Goal: Browse casually

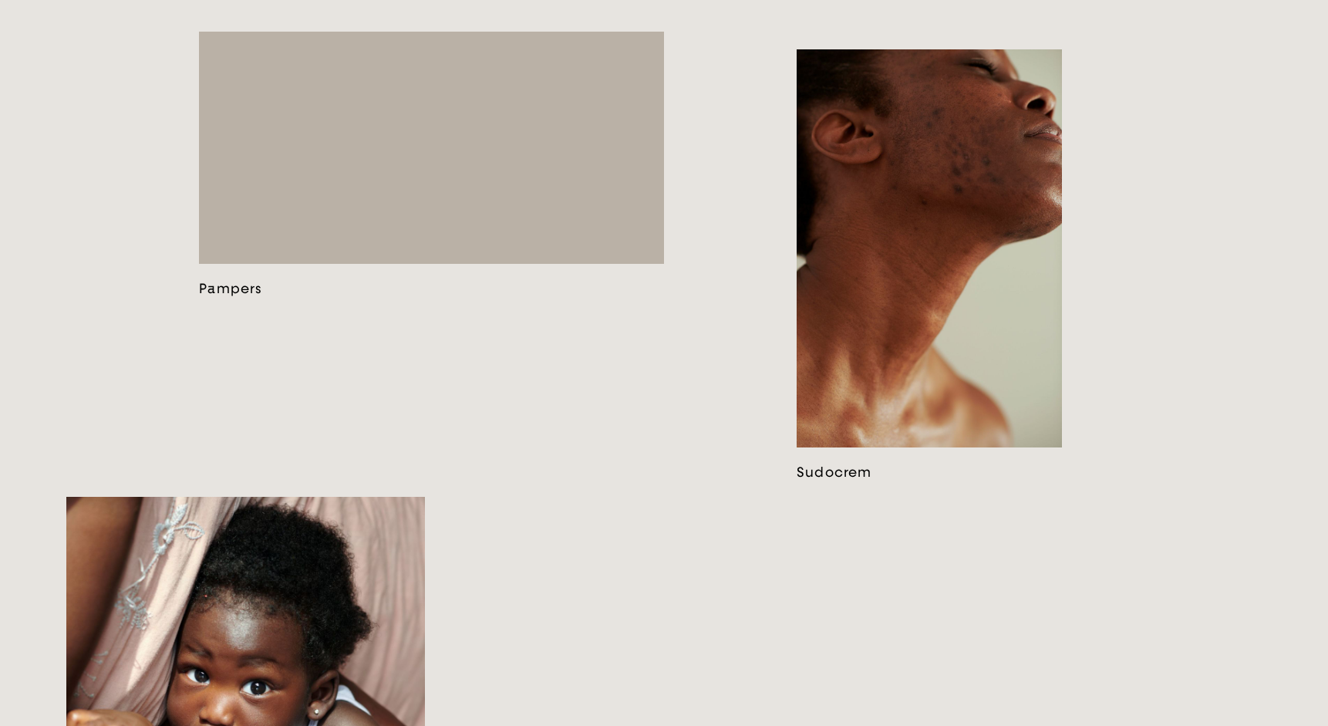
scroll to position [1630, 0]
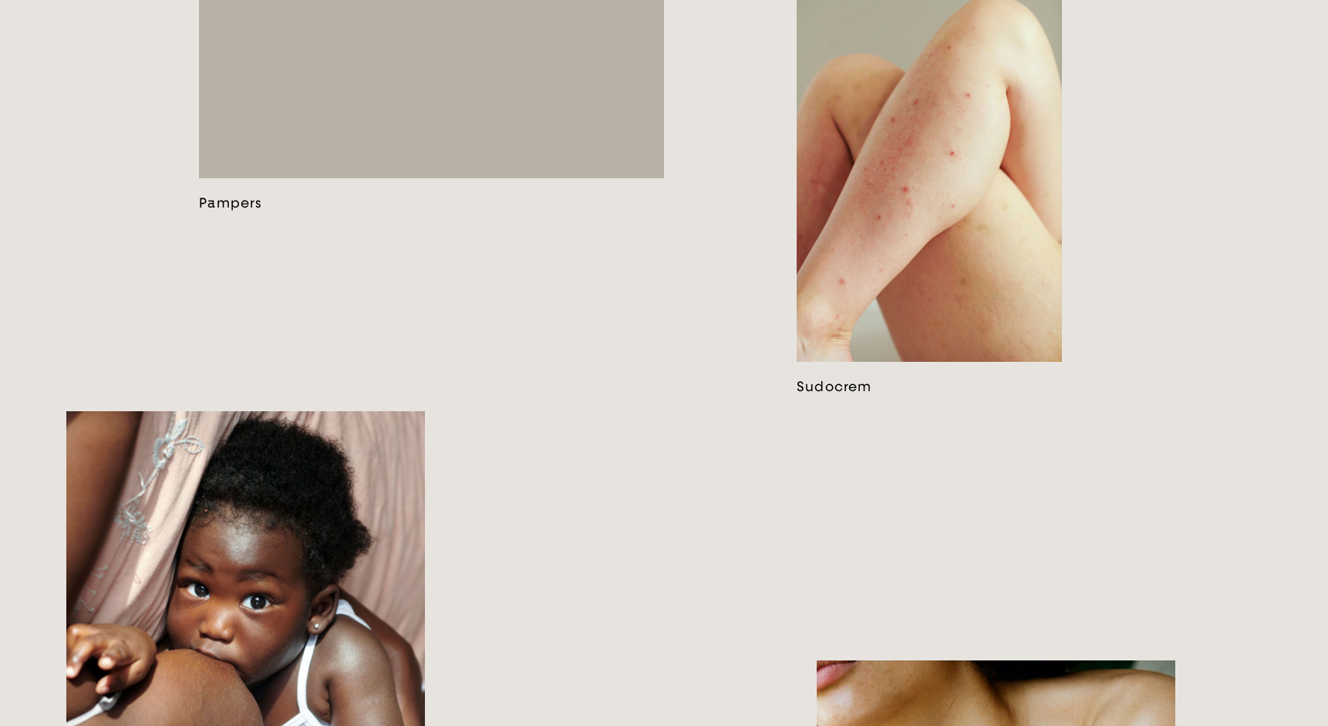
click at [534, 211] on link at bounding box center [431, 78] width 465 height 265
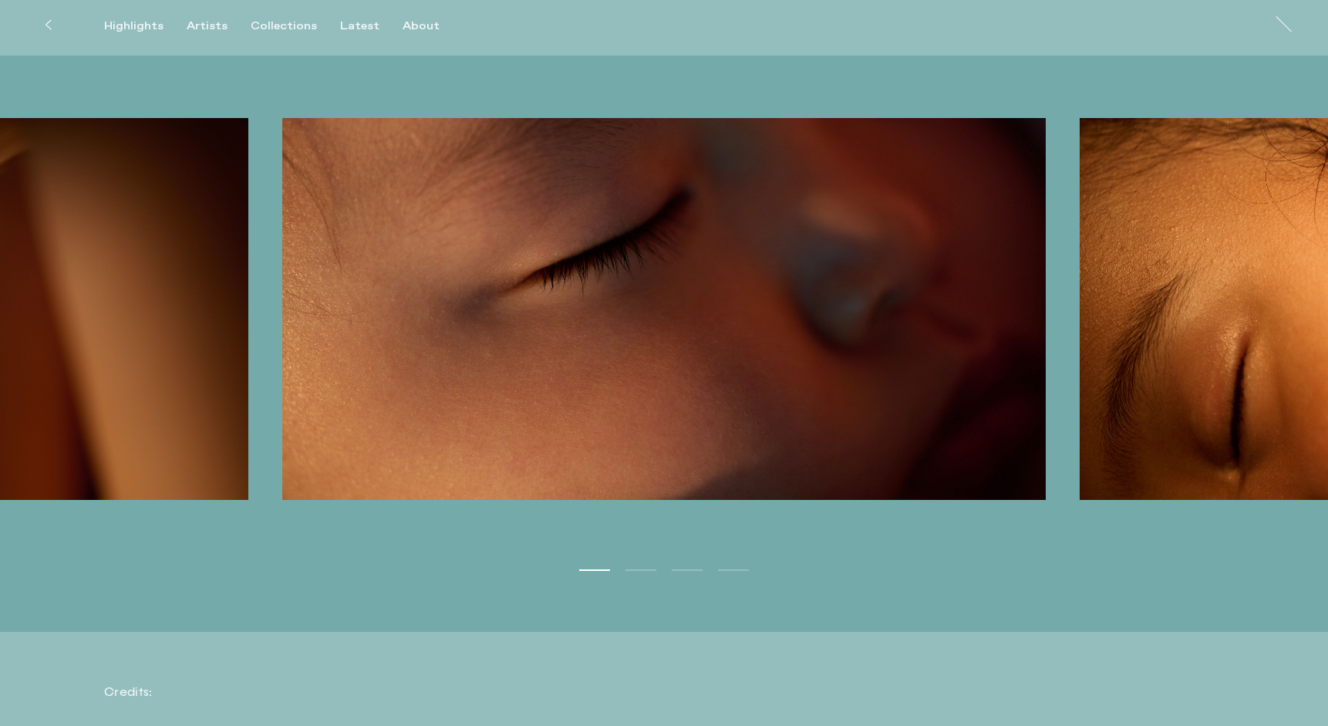
scroll to position [4633, 0]
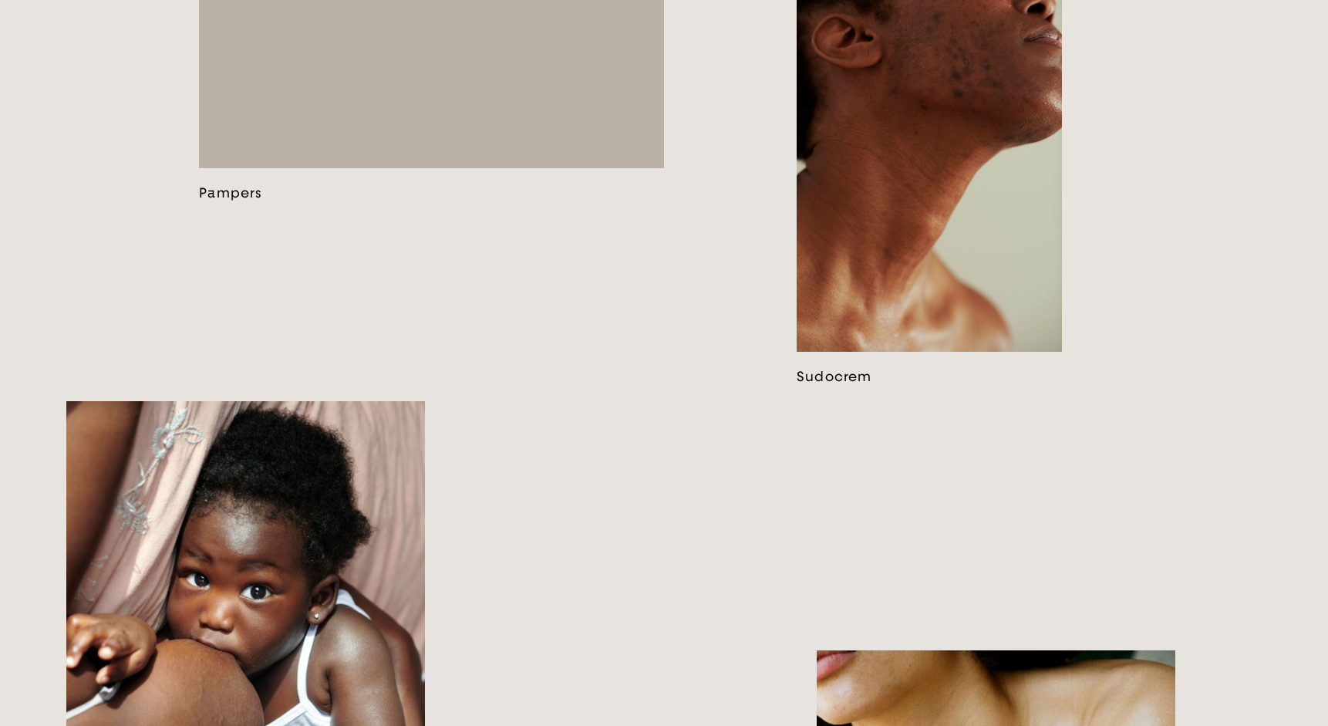
scroll to position [1612, 0]
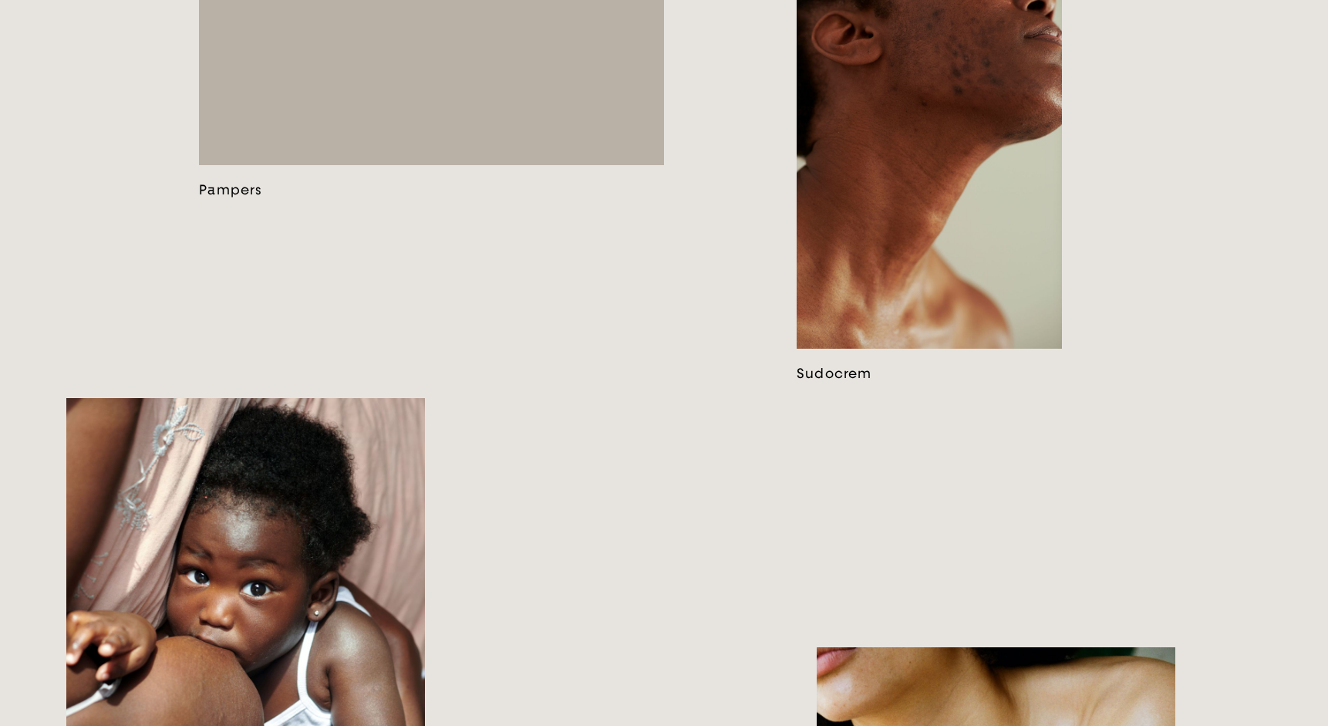
click at [979, 147] on link at bounding box center [929, 166] width 265 height 431
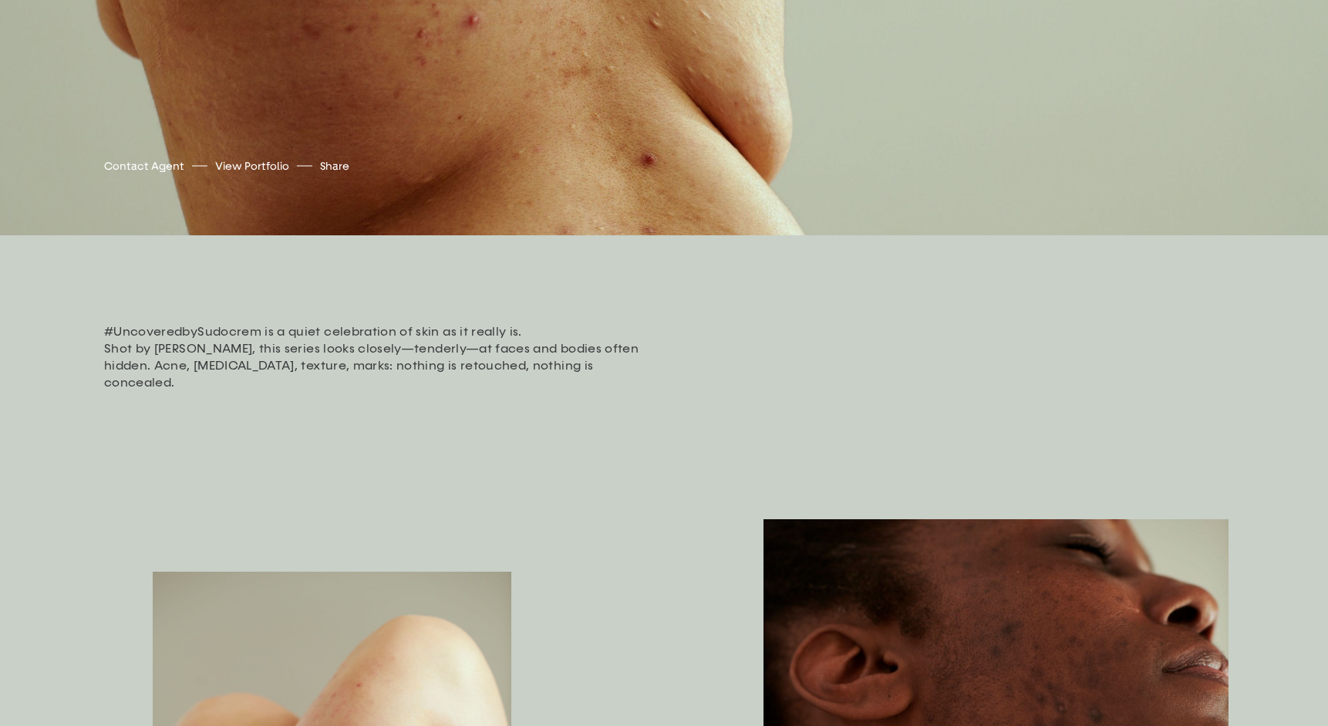
scroll to position [354, 0]
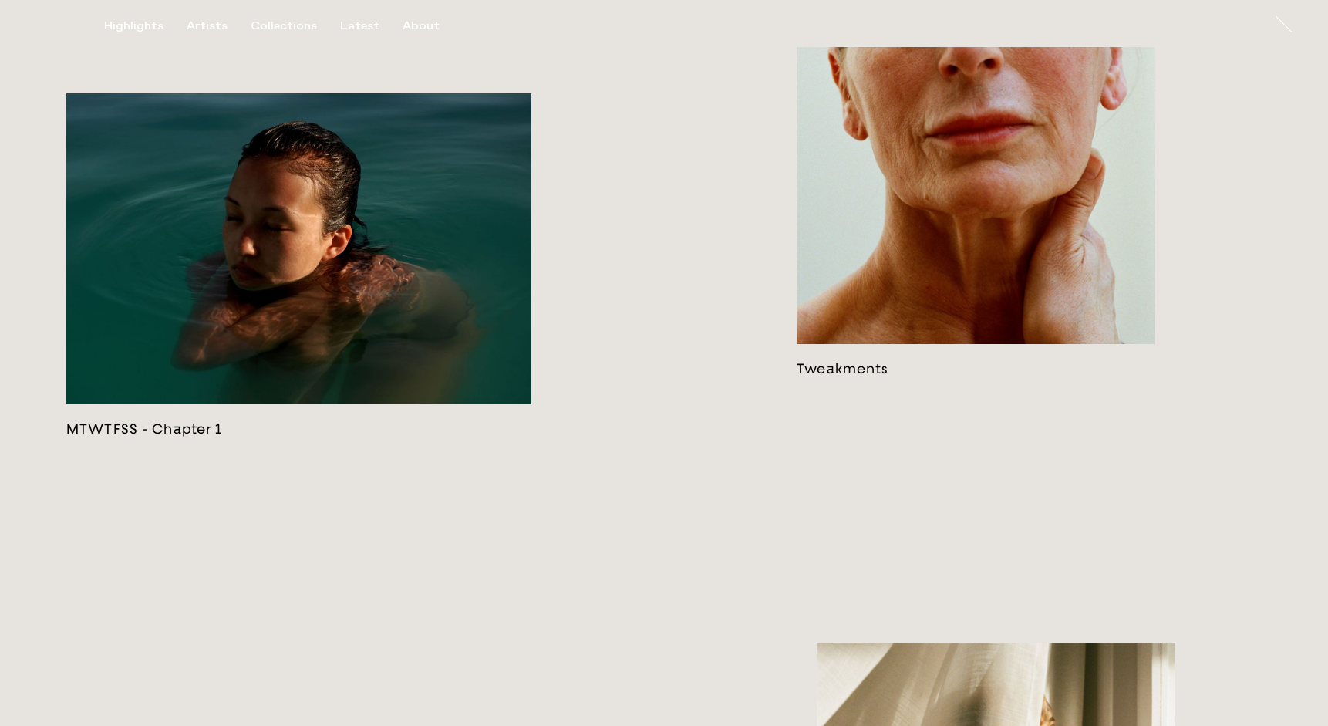
scroll to position [3230, 0]
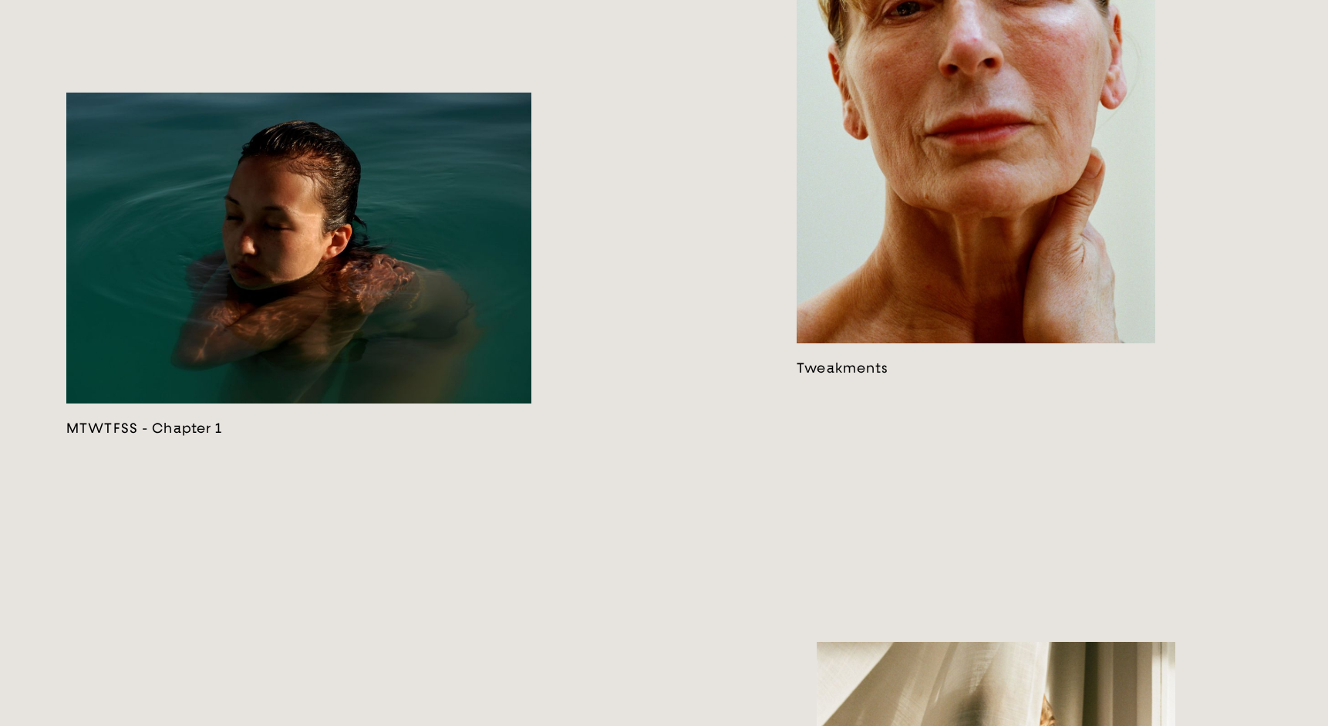
click at [865, 255] on link at bounding box center [976, 89] width 359 height 574
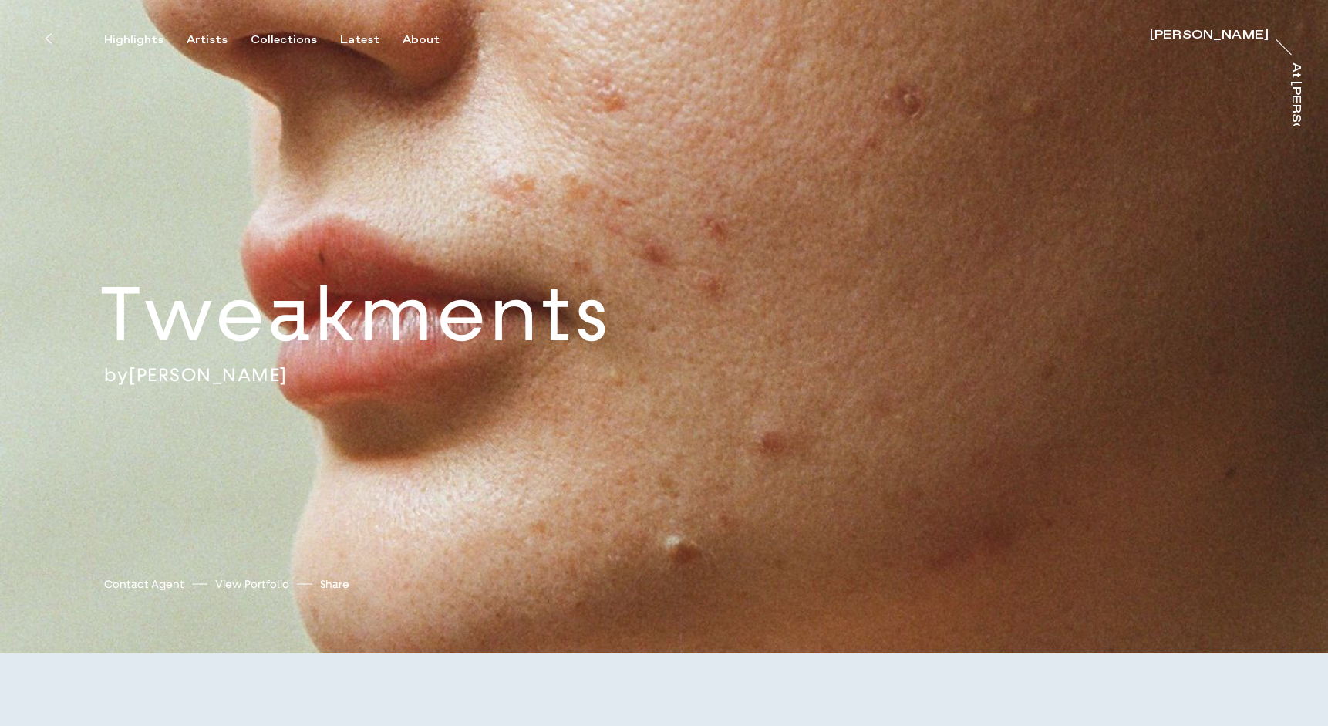
click at [45, 39] on icon at bounding box center [48, 38] width 7 height 12
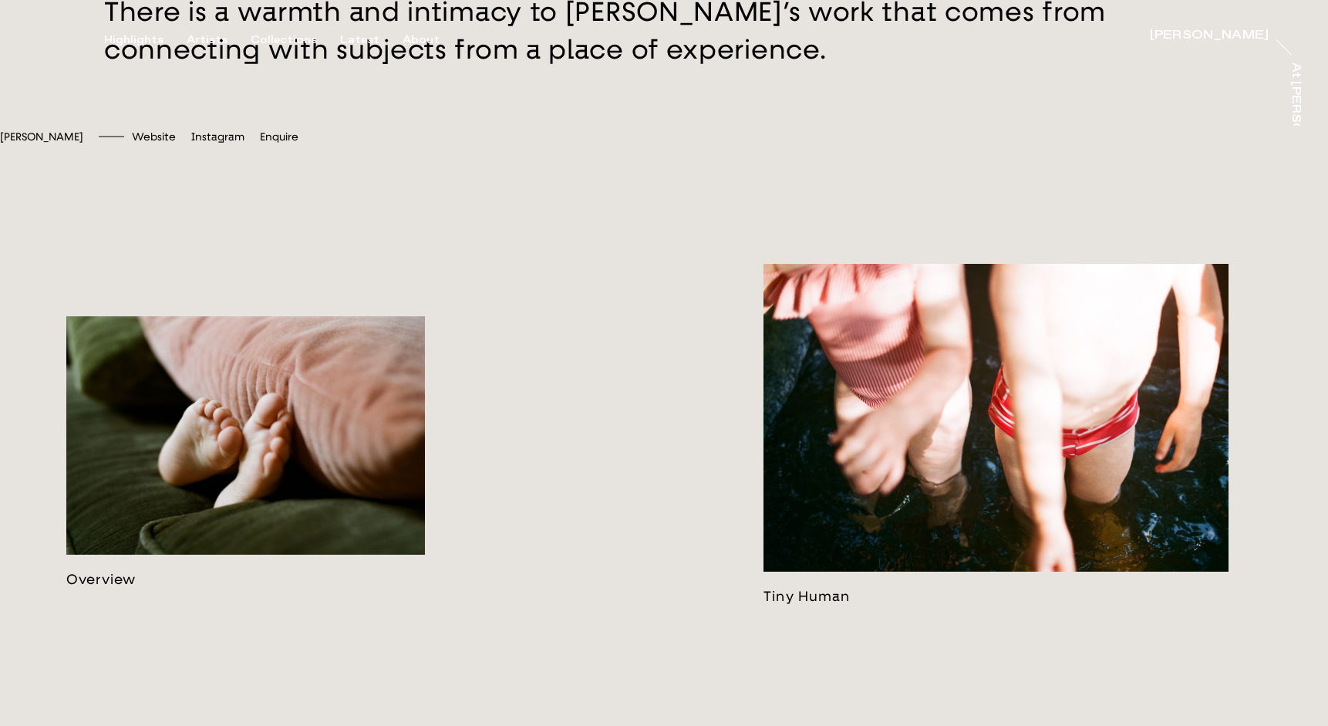
scroll to position [942, 0]
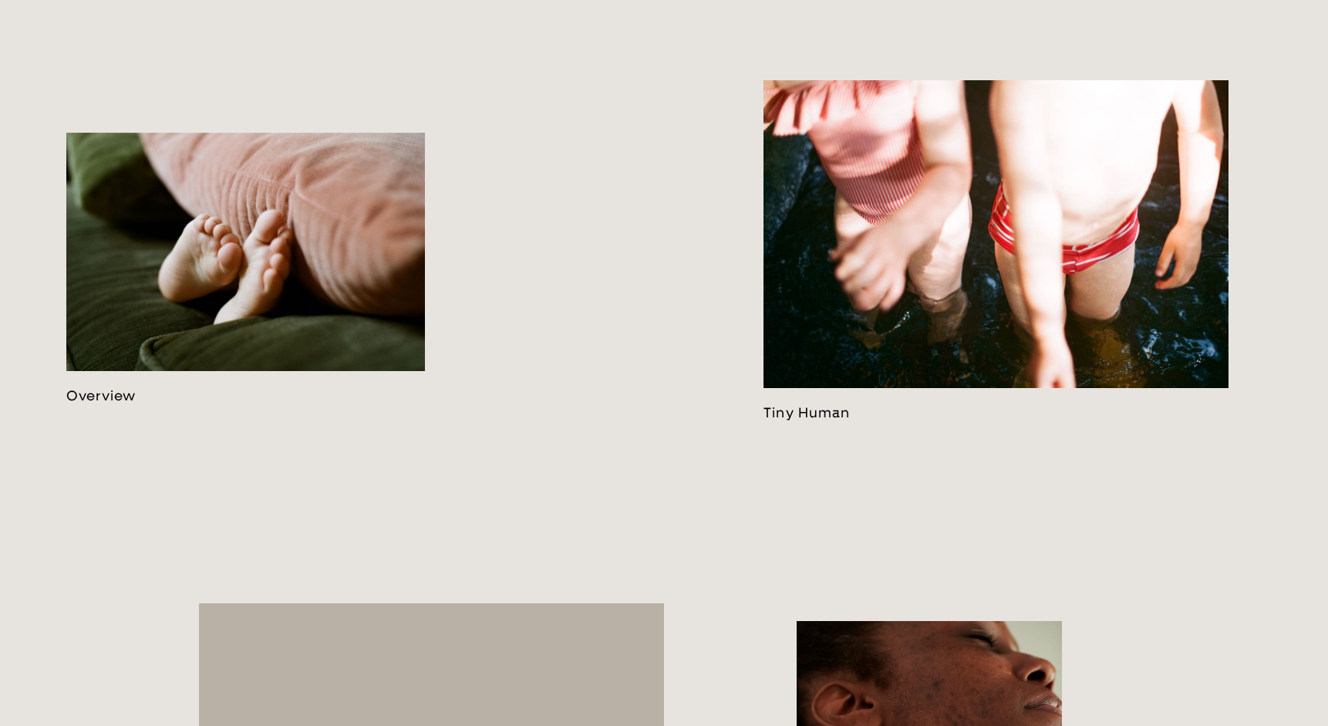
click at [275, 268] on link at bounding box center [245, 268] width 359 height 271
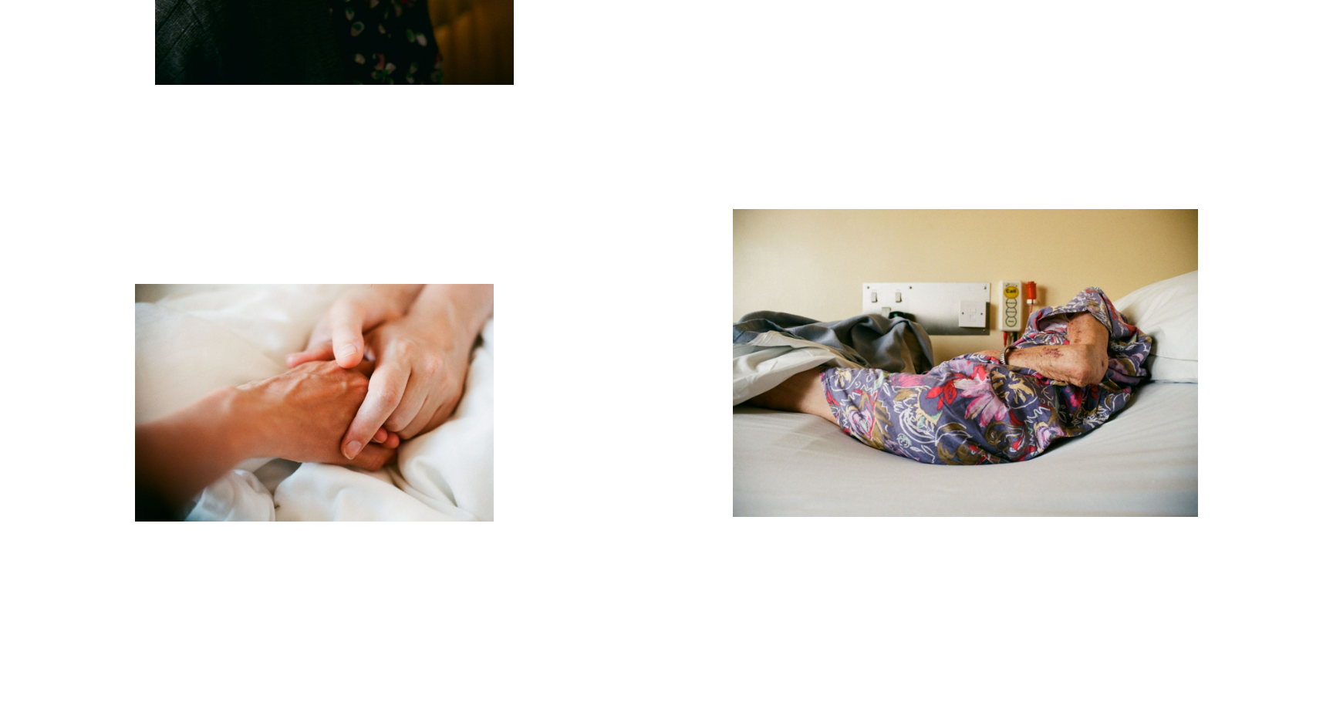
scroll to position [6599, 0]
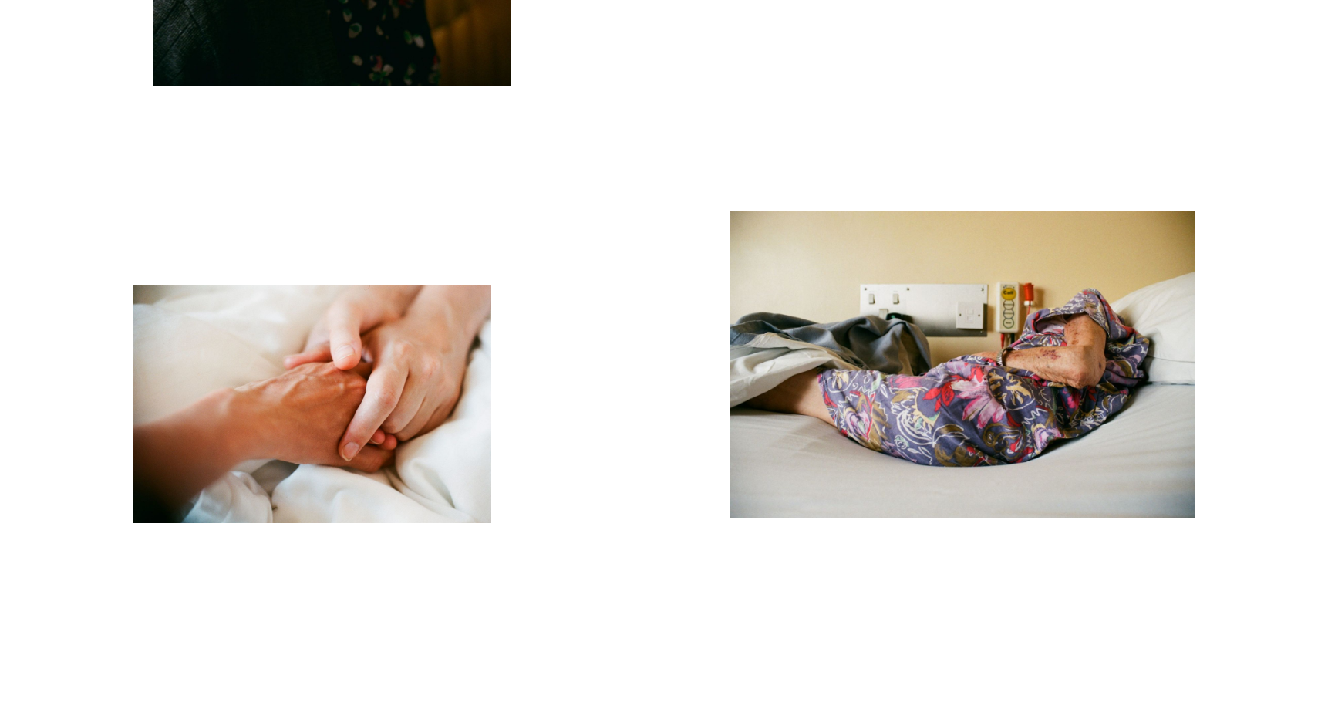
click at [343, 385] on img "button" at bounding box center [312, 404] width 359 height 238
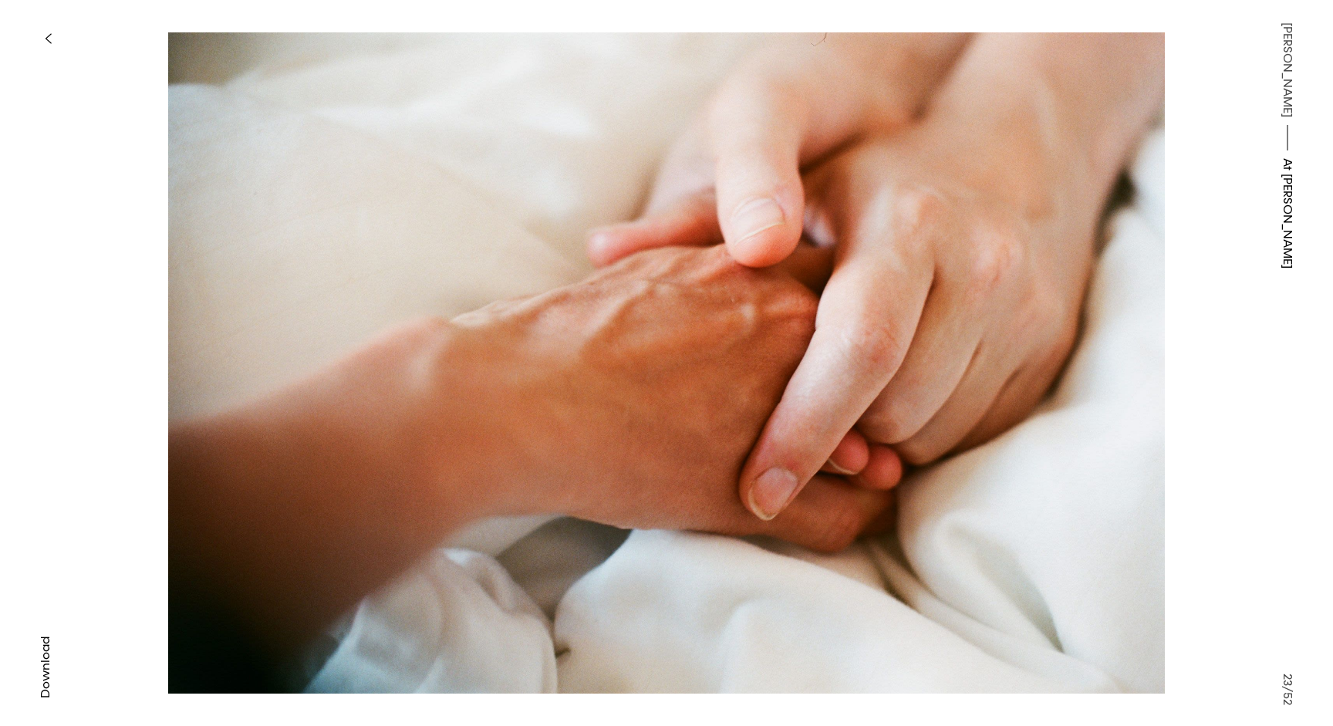
click at [52, 34] on button "button" at bounding box center [48, 39] width 34 height 34
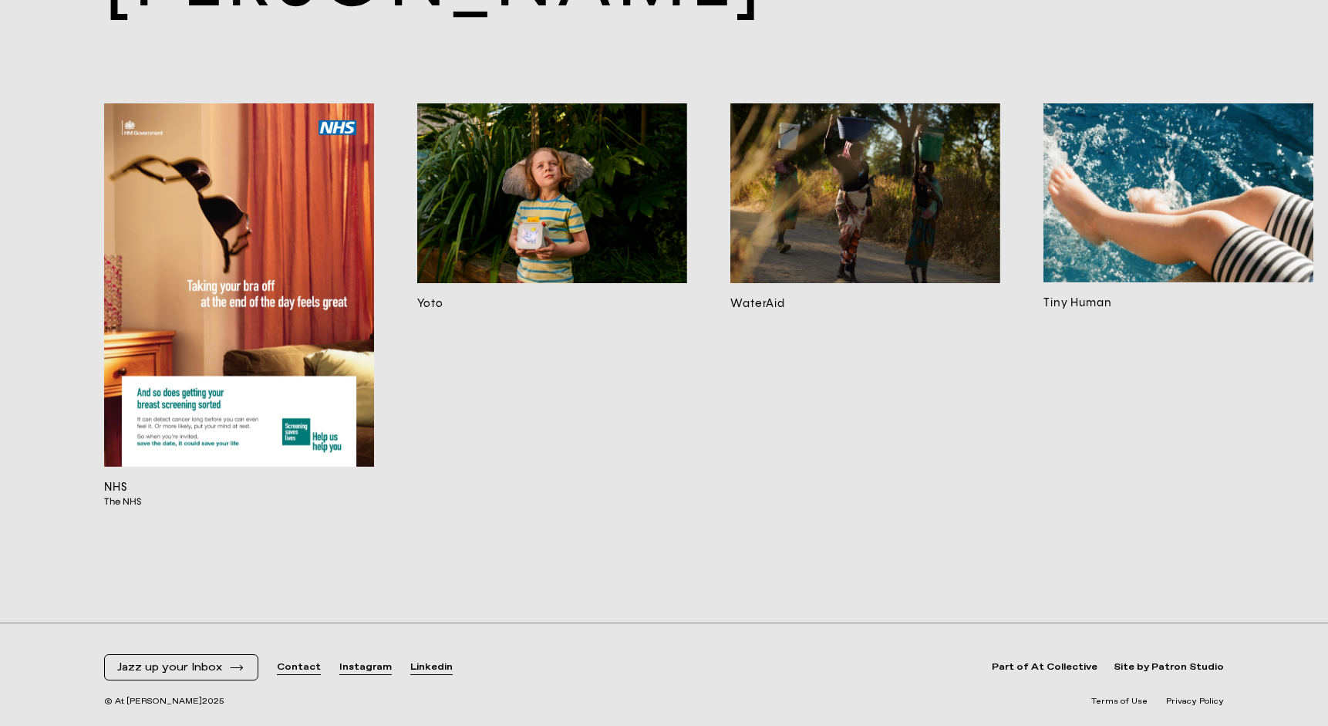
scroll to position [15803, 0]
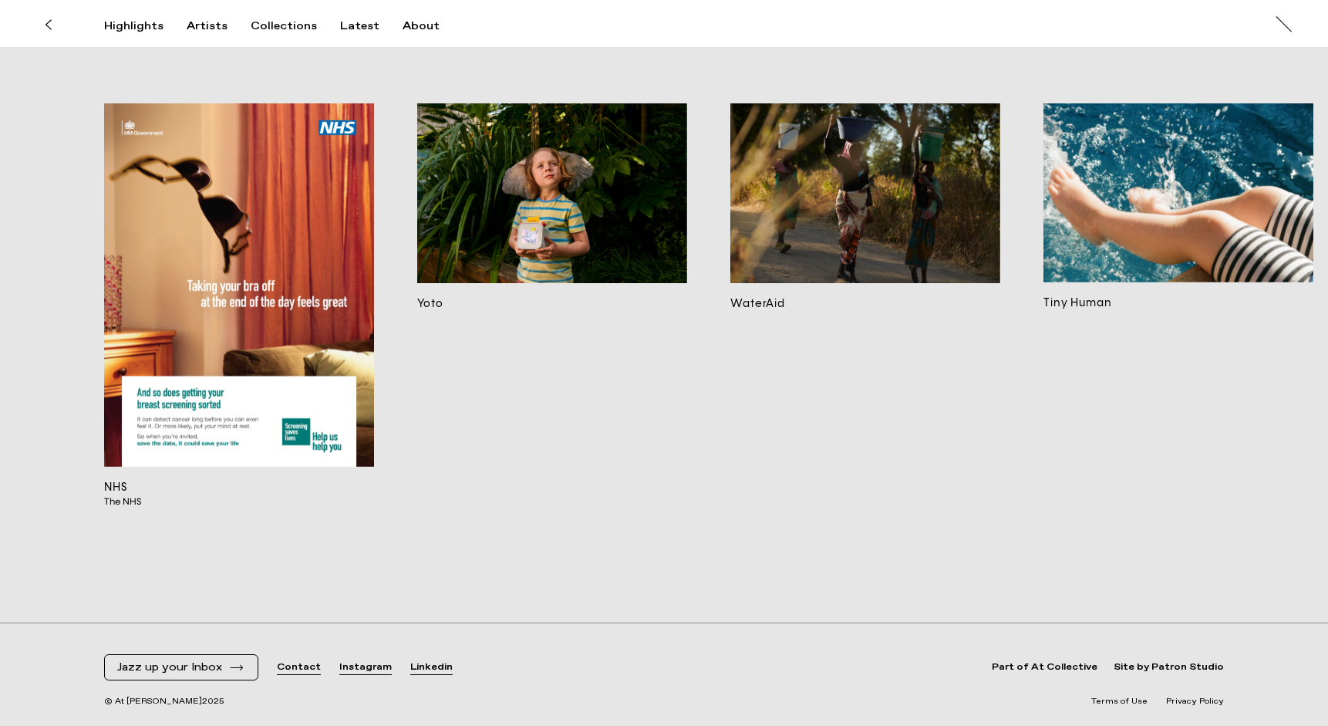
click at [240, 320] on img at bounding box center [239, 284] width 270 height 363
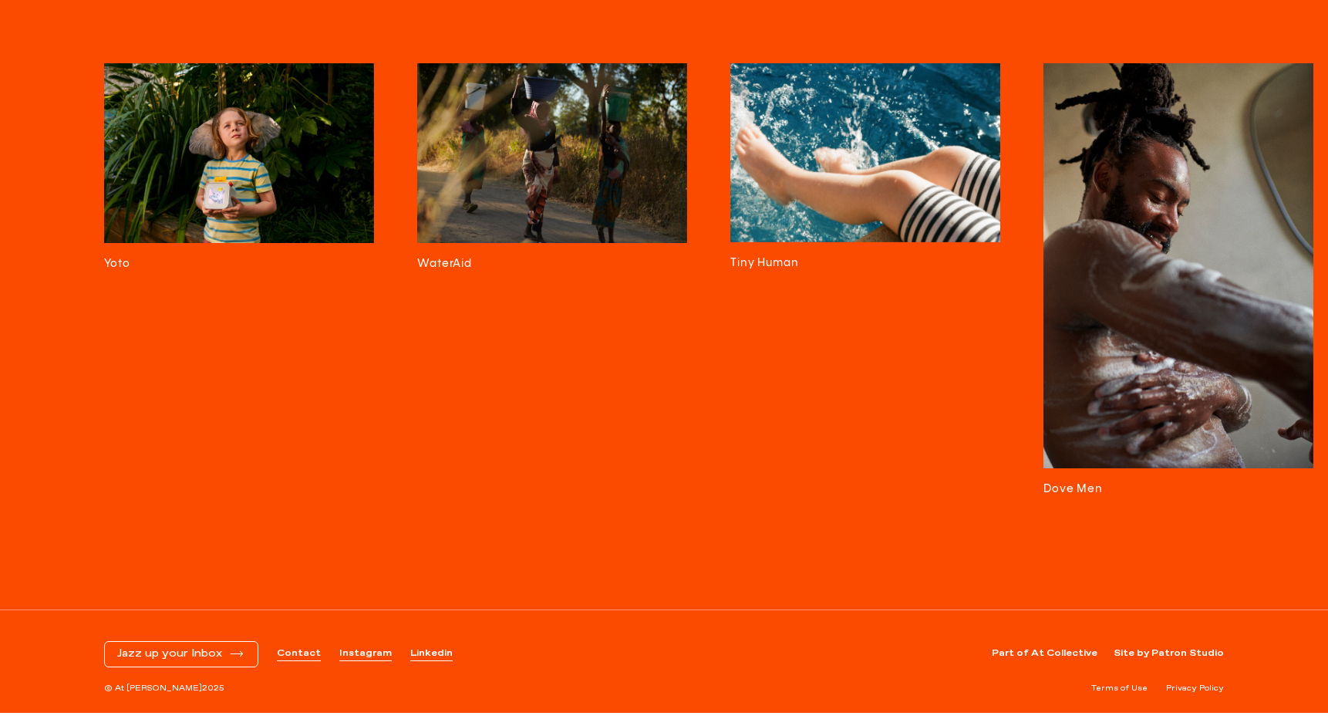
scroll to position [3621, 0]
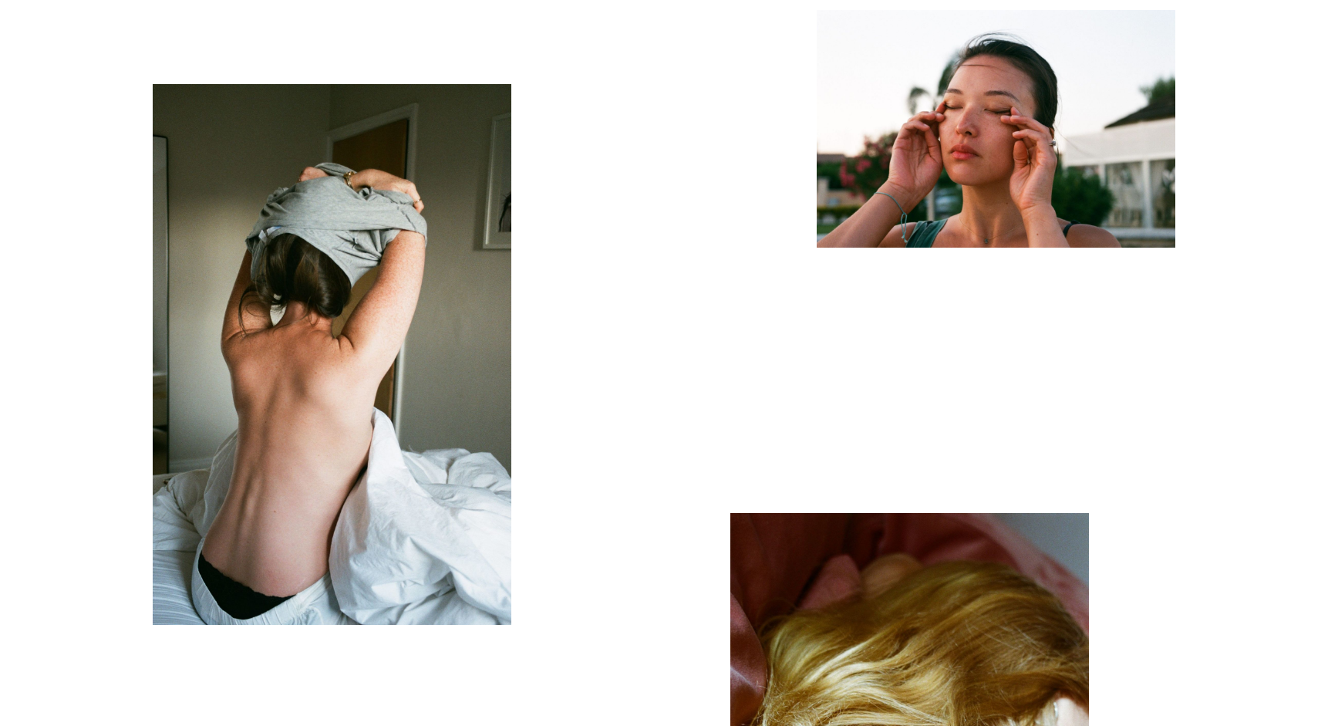
scroll to position [2337, 0]
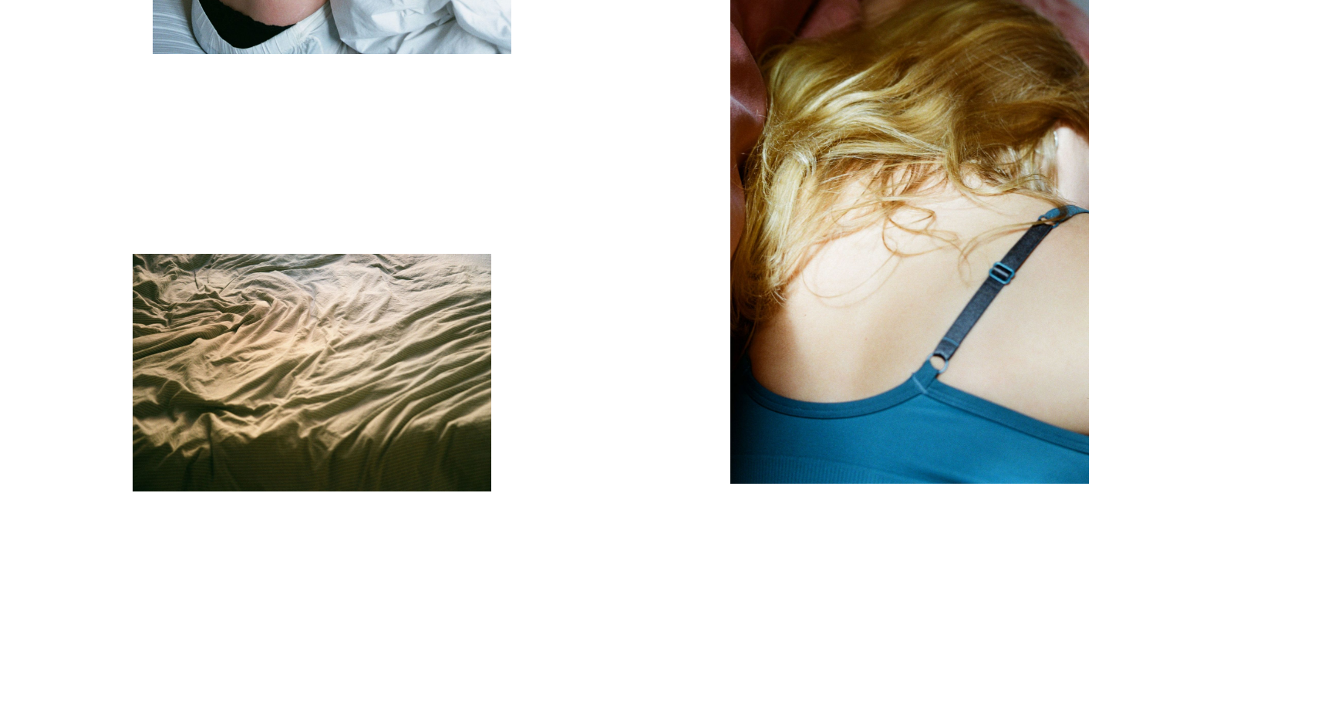
scroll to position [2914, 0]
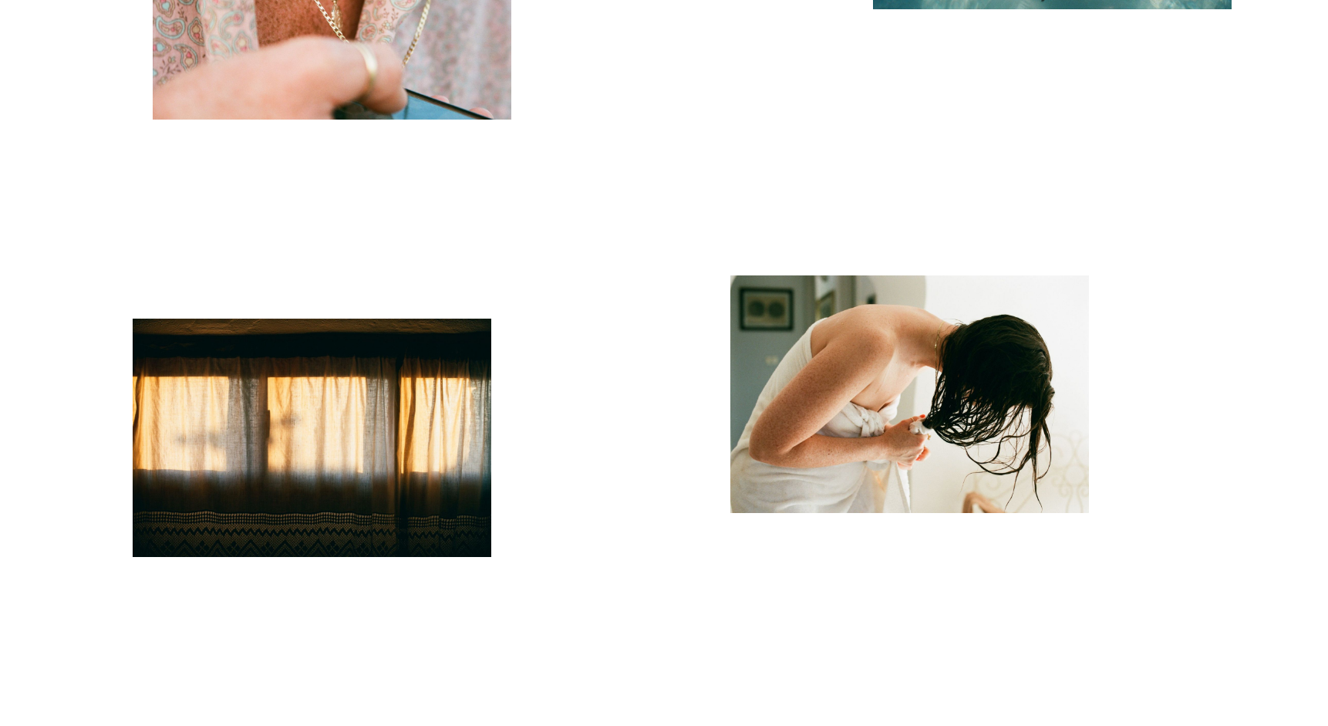
scroll to position [377, 0]
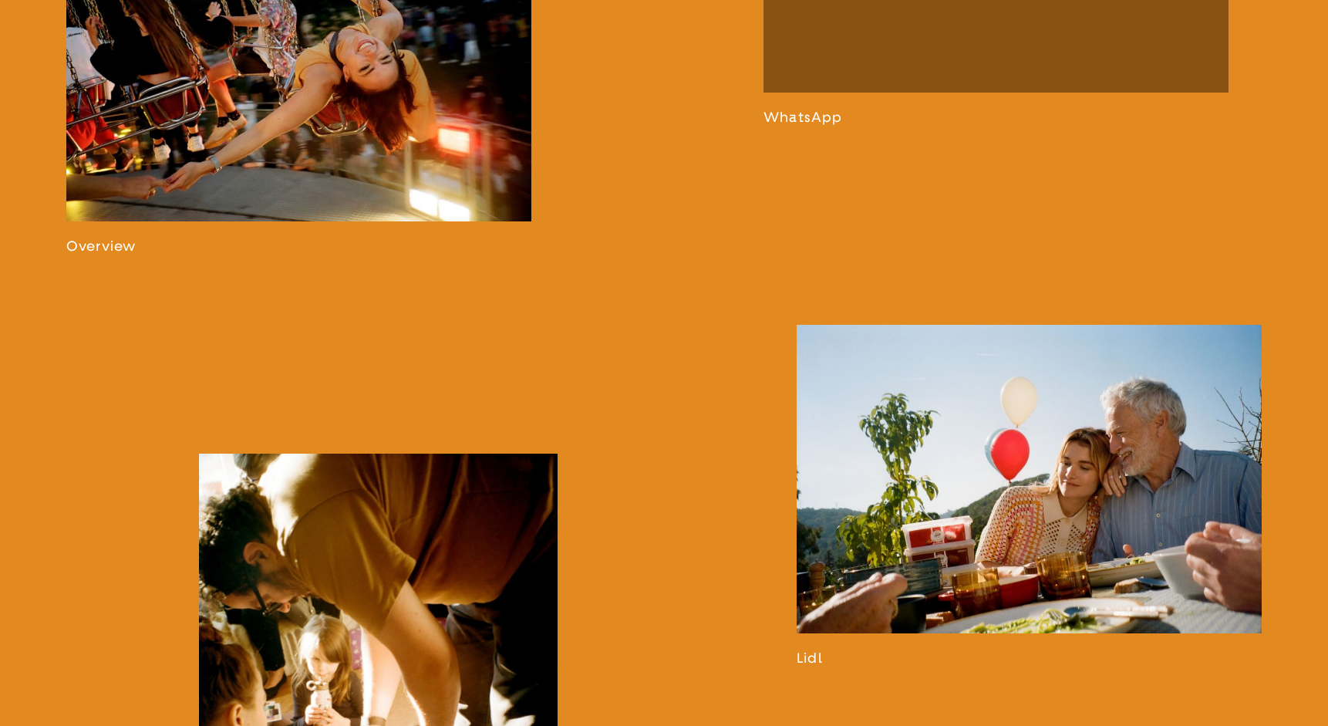
scroll to position [1266, 0]
